Goal: Navigation & Orientation: Find specific page/section

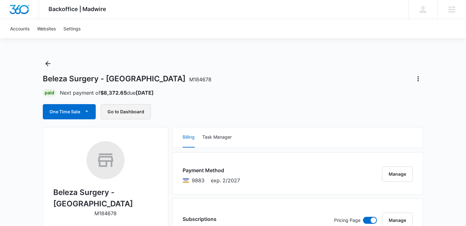
click at [132, 105] on button "Go to Dashboard" at bounding box center [126, 111] width 50 height 15
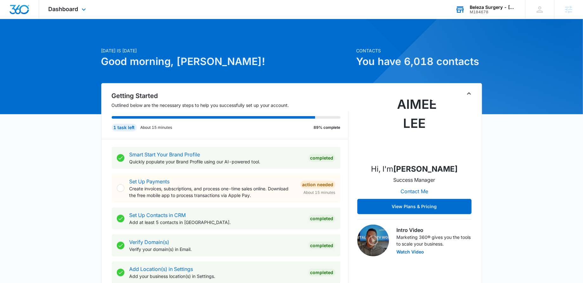
click at [488, 10] on div "M184678" at bounding box center [492, 12] width 46 height 4
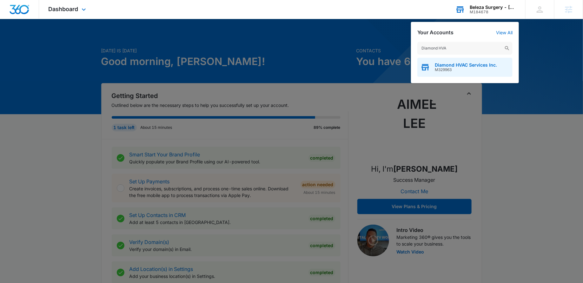
type input "Diamond HVA"
click at [453, 69] on span "M329963" at bounding box center [466, 70] width 62 height 4
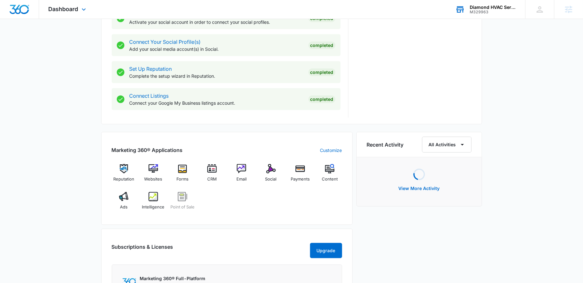
scroll to position [285, 0]
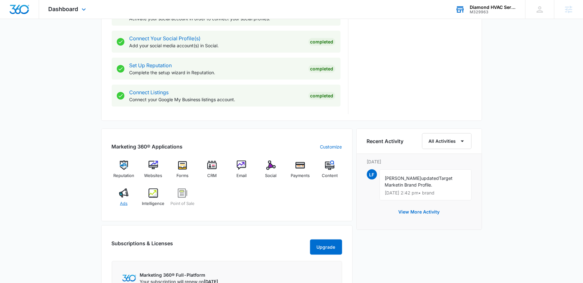
click at [117, 195] on div "Ads" at bounding box center [124, 199] width 24 height 23
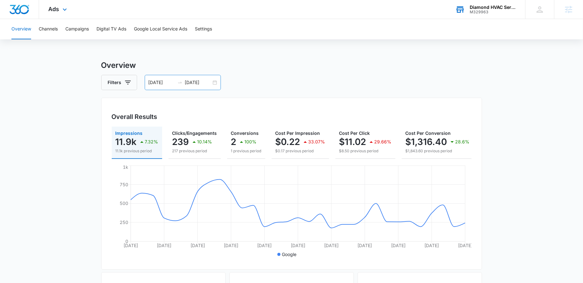
click at [212, 82] on div "[DATE] [DATE]" at bounding box center [183, 82] width 76 height 15
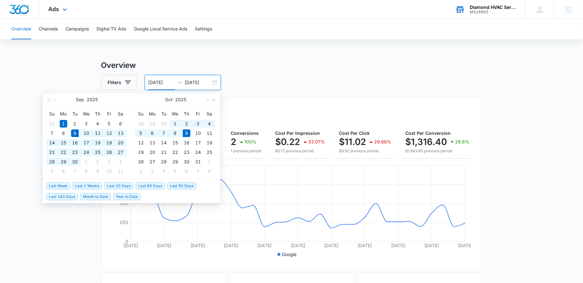
click at [119, 184] on span "Last 30 Days" at bounding box center [118, 185] width 29 height 7
type input "[DATE]"
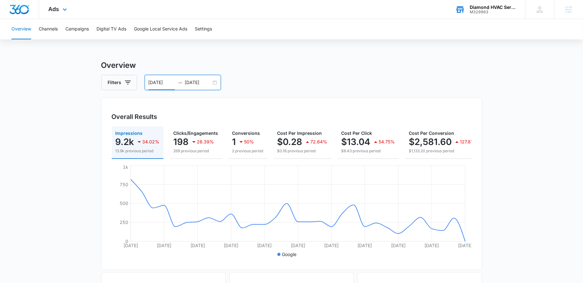
click at [56, 13] on div "Ads Apps Reputation Websites Forms CRM Email Social Payments POS Content Ads In…" at bounding box center [58, 9] width 39 height 19
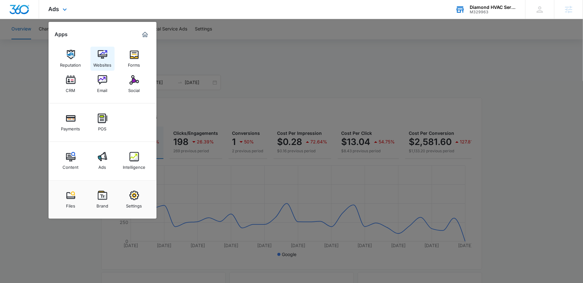
click at [100, 59] on div "Websites" at bounding box center [102, 63] width 18 height 8
